Goal: Check status: Check status

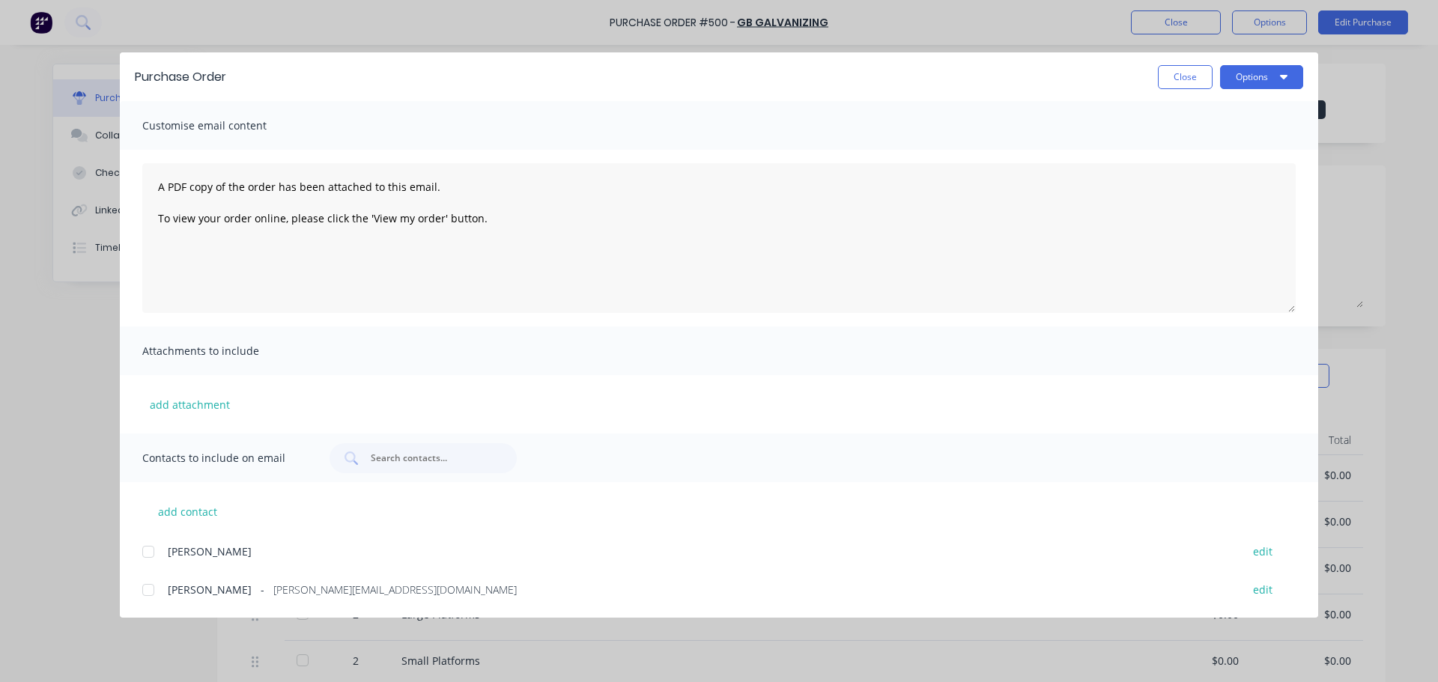
click at [1191, 65] on button "Close" at bounding box center [1185, 77] width 55 height 24
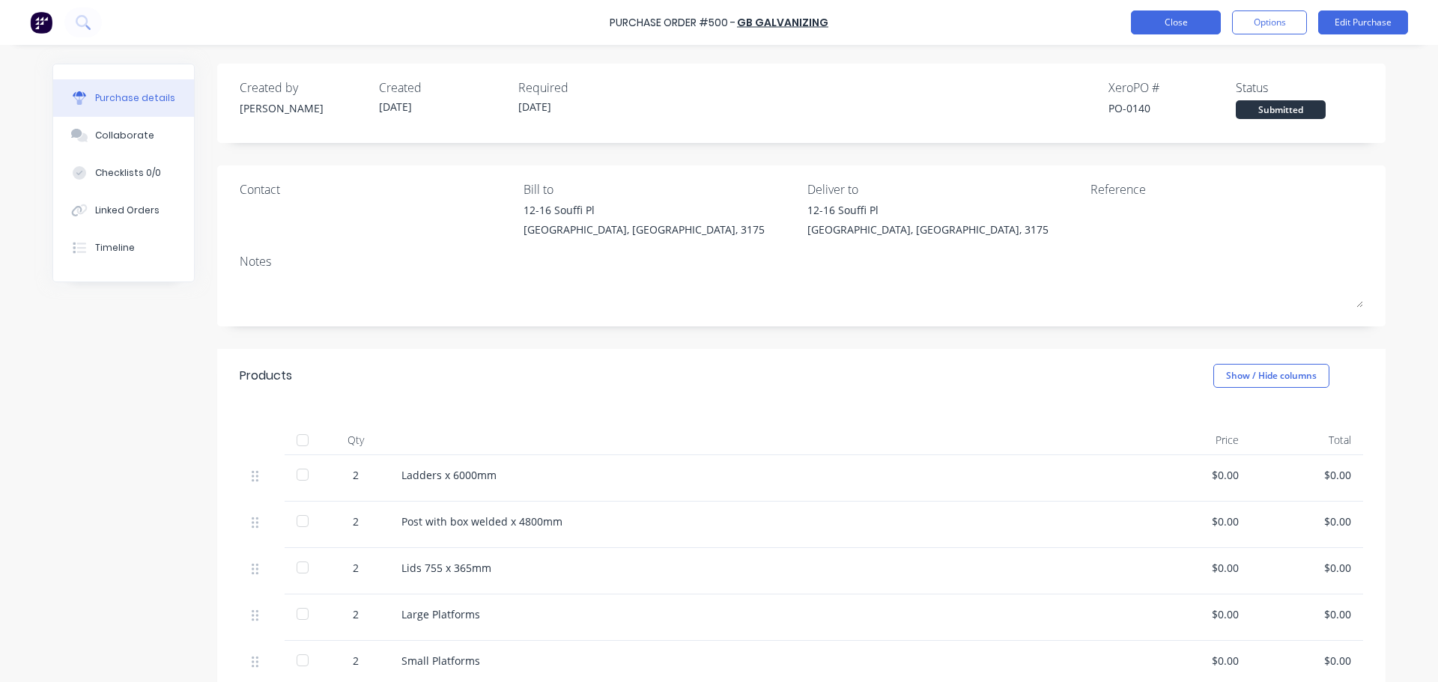
click at [1191, 27] on button "Close" at bounding box center [1176, 22] width 90 height 24
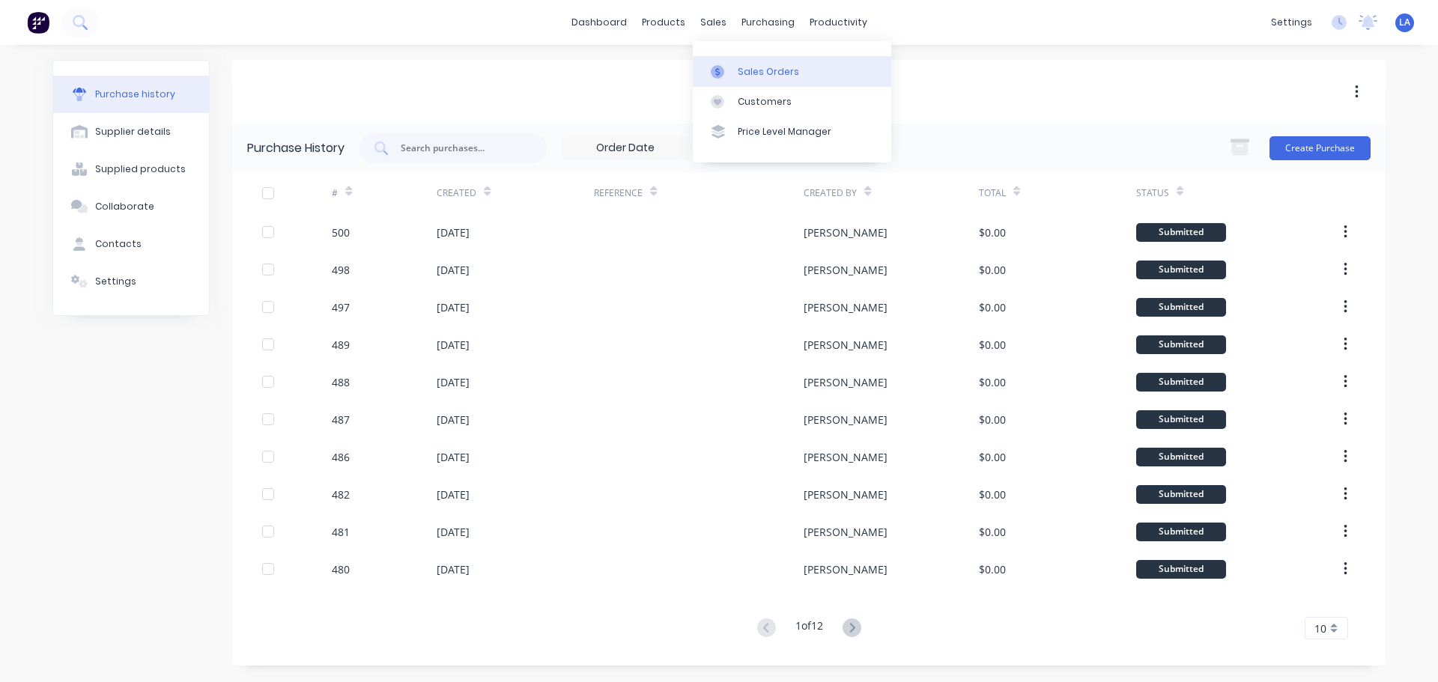
click at [753, 73] on div "Sales Orders" at bounding box center [768, 71] width 61 height 13
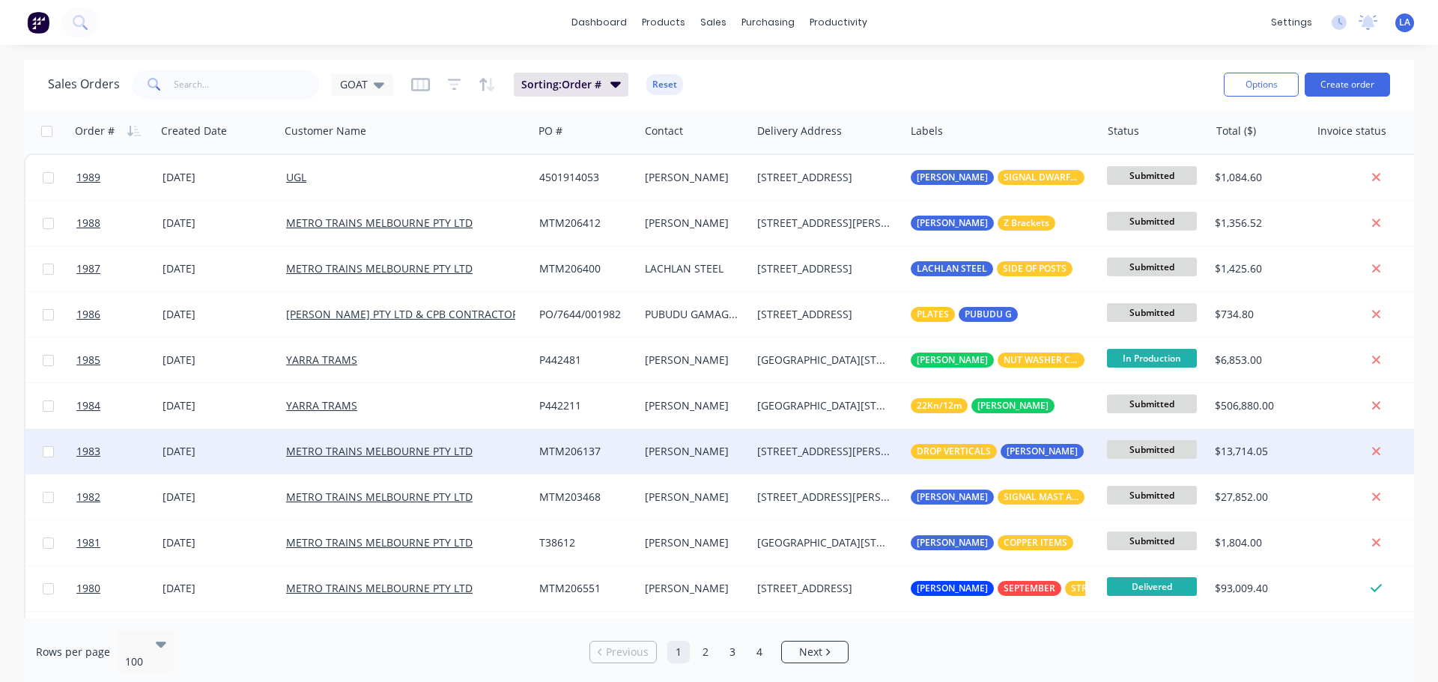
click at [803, 452] on div "[STREET_ADDRESS][PERSON_NAME]" at bounding box center [824, 451] width 135 height 15
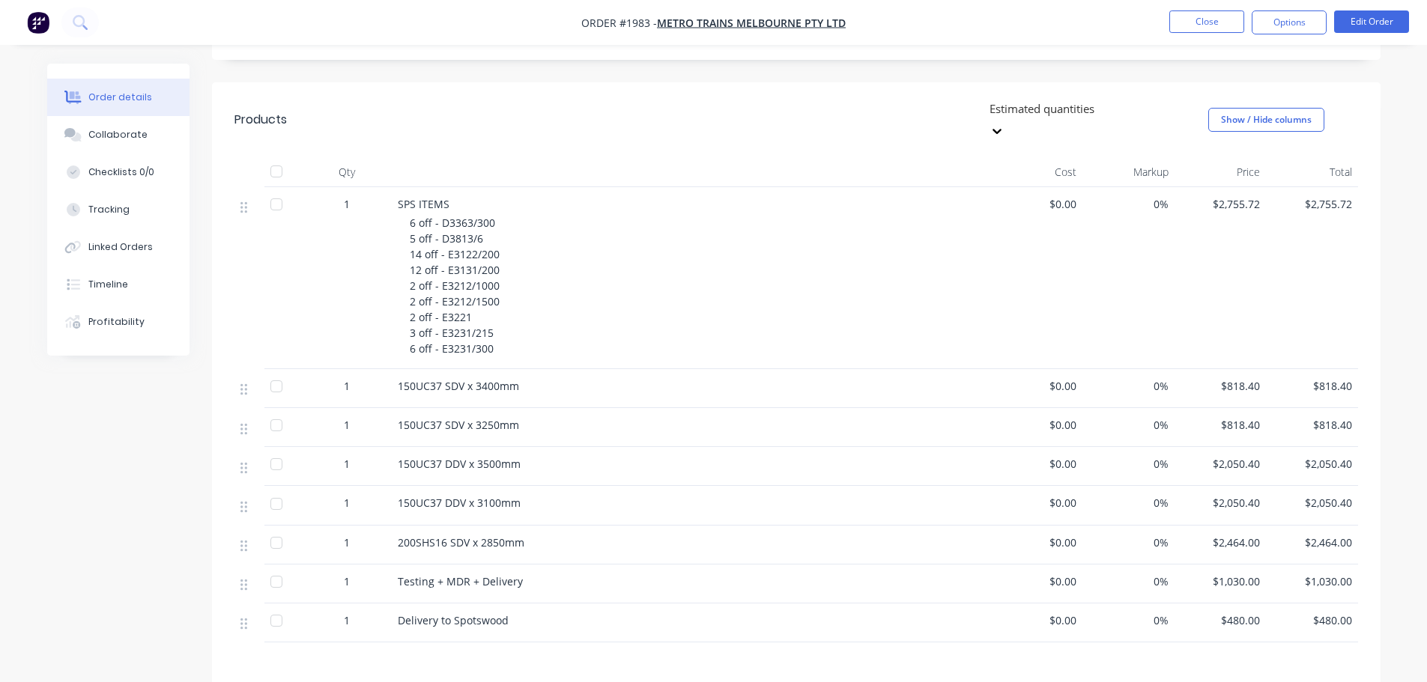
scroll to position [374, 0]
